Goal: Feedback & Contribution: Contribute content

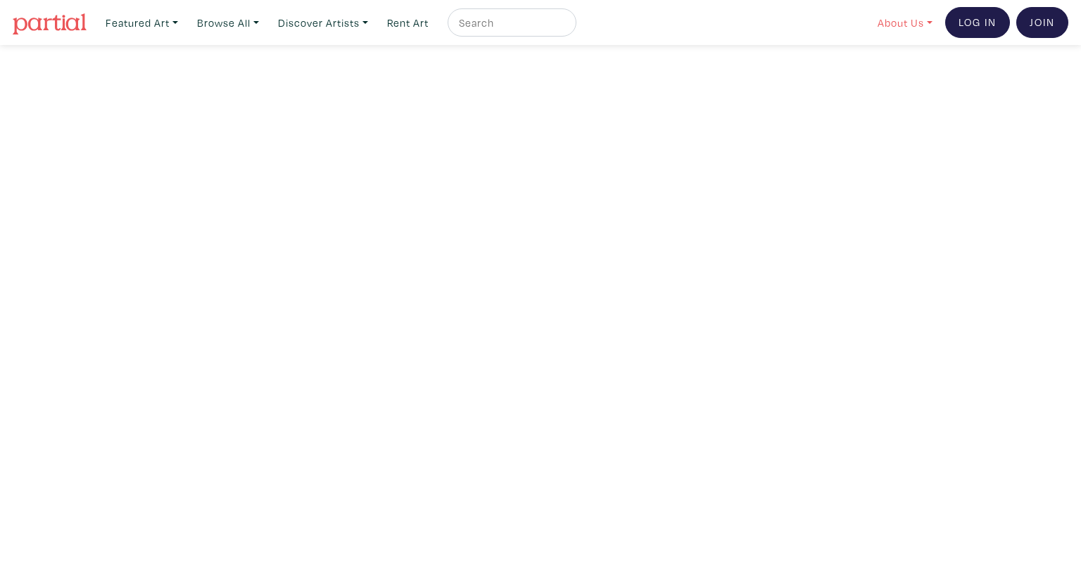
click at [892, 18] on link "About Us" at bounding box center [905, 22] width 68 height 29
click at [906, 67] on link "About Us" at bounding box center [942, 64] width 115 height 13
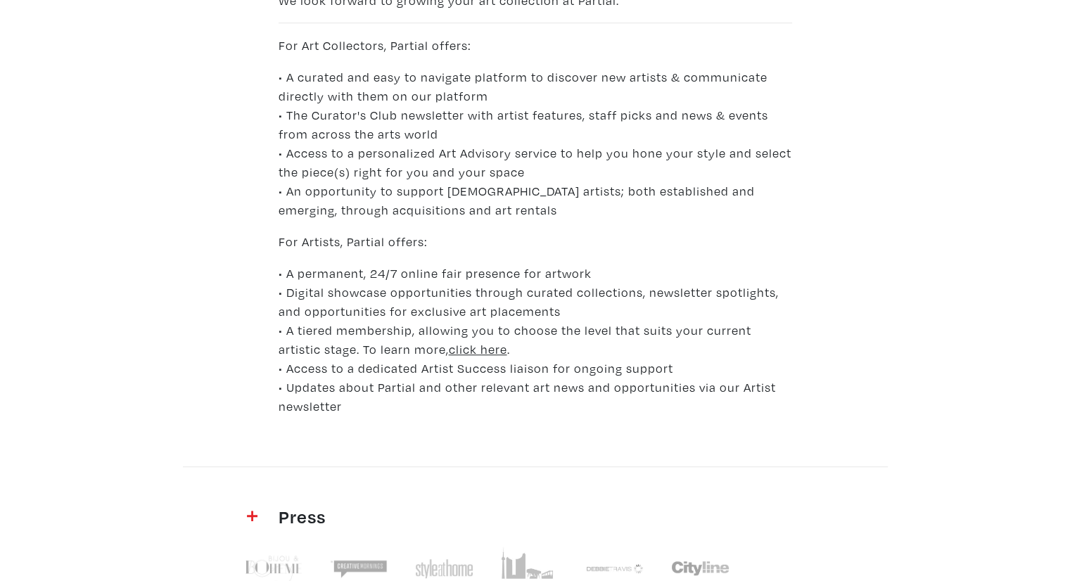
scroll to position [791, 0]
click at [449, 350] on u "click here" at bounding box center [478, 349] width 58 height 16
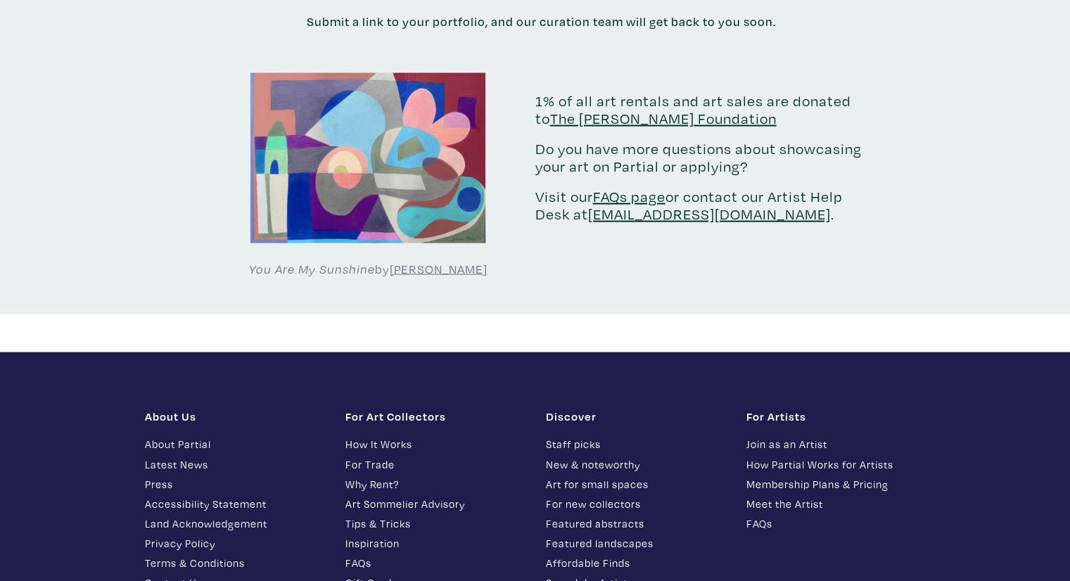
scroll to position [2748, 0]
